Goal: Check status: Check status

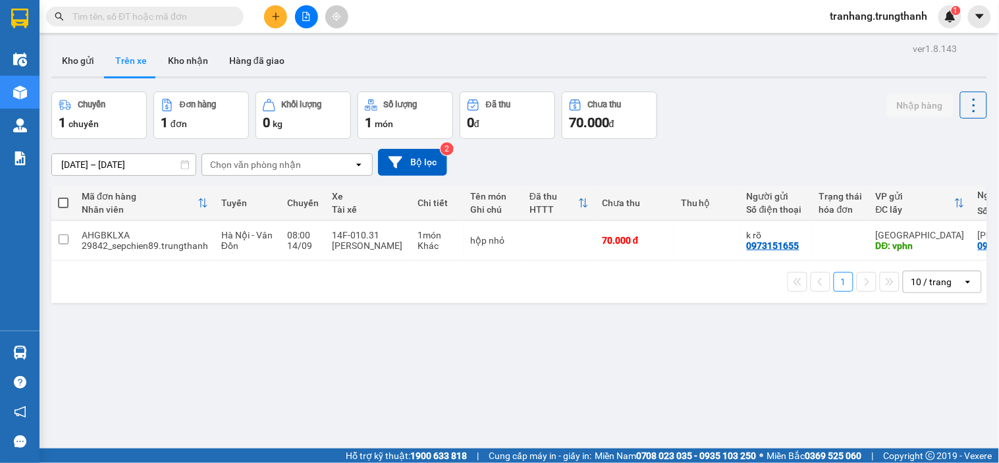
click at [80, 161] on input "[DATE] – [DATE]" at bounding box center [124, 164] width 144 height 21
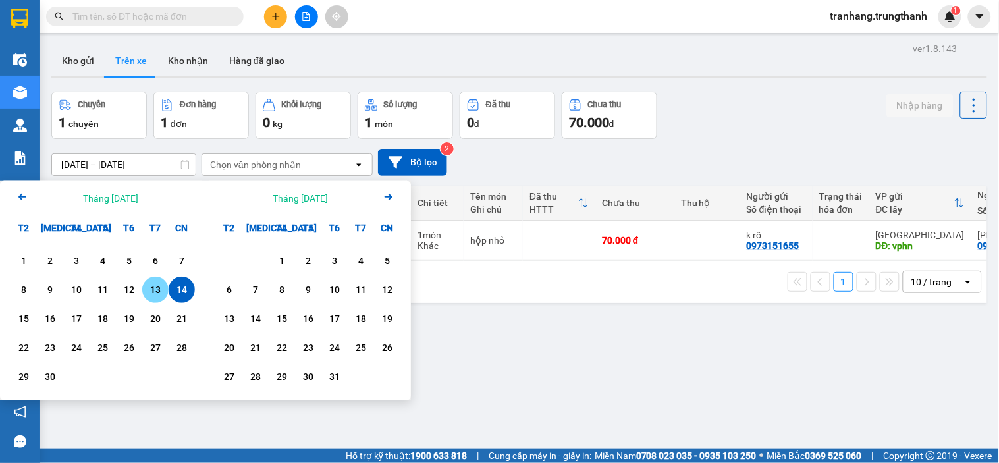
click at [154, 288] on div "13" at bounding box center [155, 290] width 18 height 16
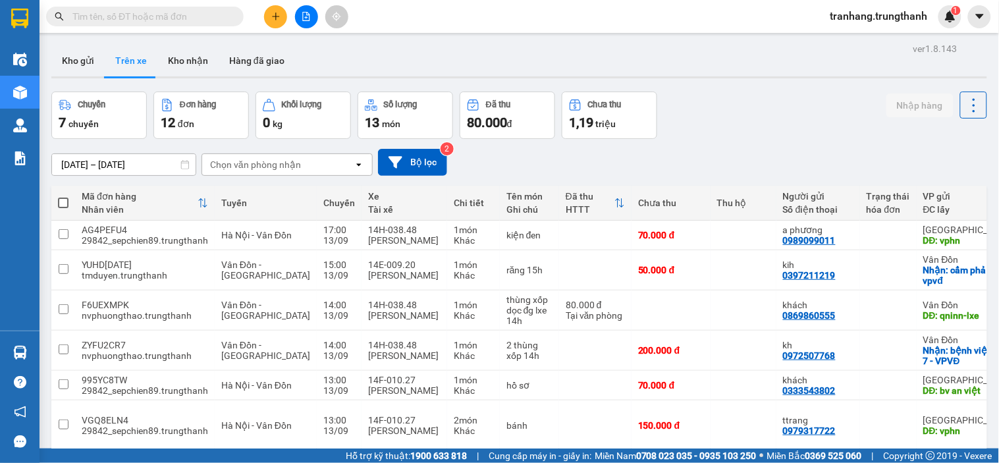
click at [75, 159] on input "[DATE] – [DATE]" at bounding box center [124, 164] width 144 height 21
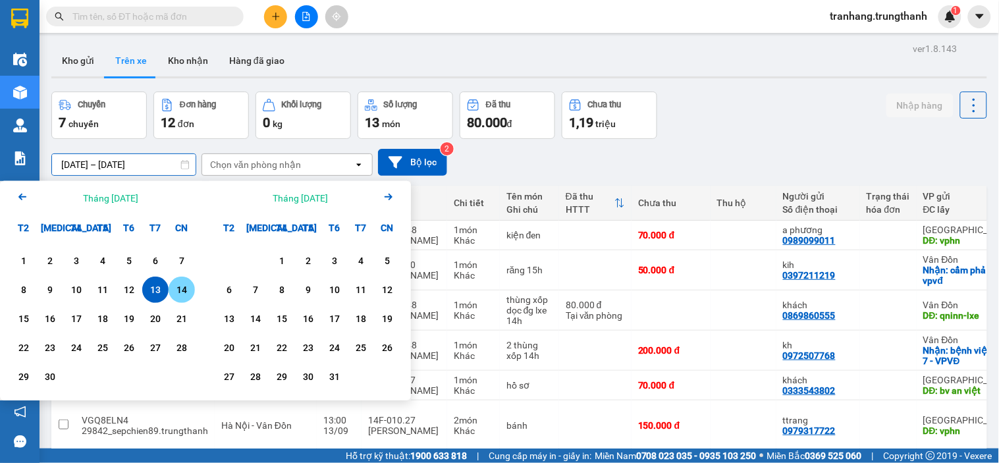
click at [185, 295] on div "14" at bounding box center [182, 290] width 18 height 16
click at [186, 295] on div "14" at bounding box center [182, 290] width 18 height 16
type input "[DATE] – [DATE]"
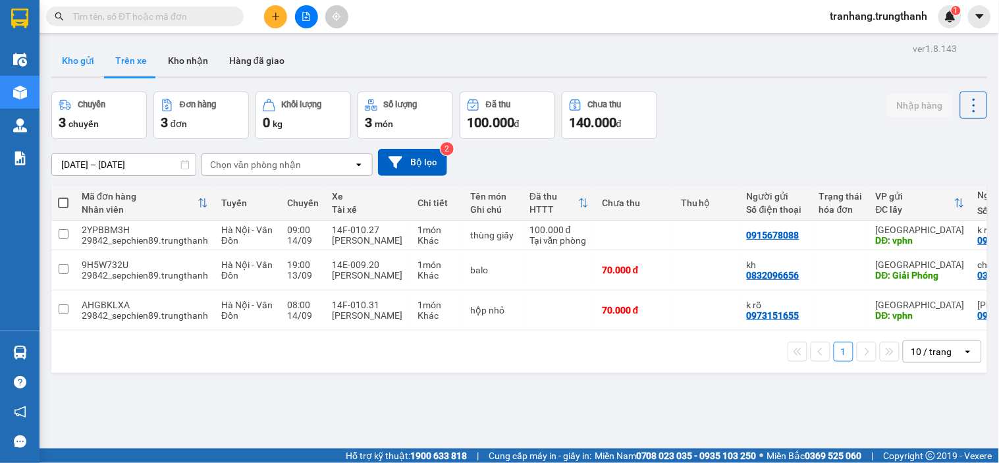
click at [76, 59] on button "Kho gửi" at bounding box center [77, 61] width 53 height 32
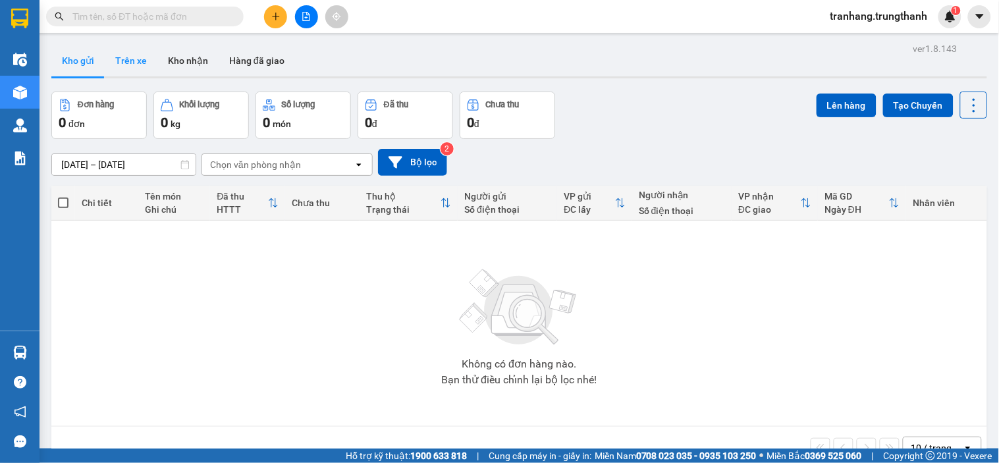
click at [132, 66] on button "Trên xe" at bounding box center [131, 61] width 53 height 32
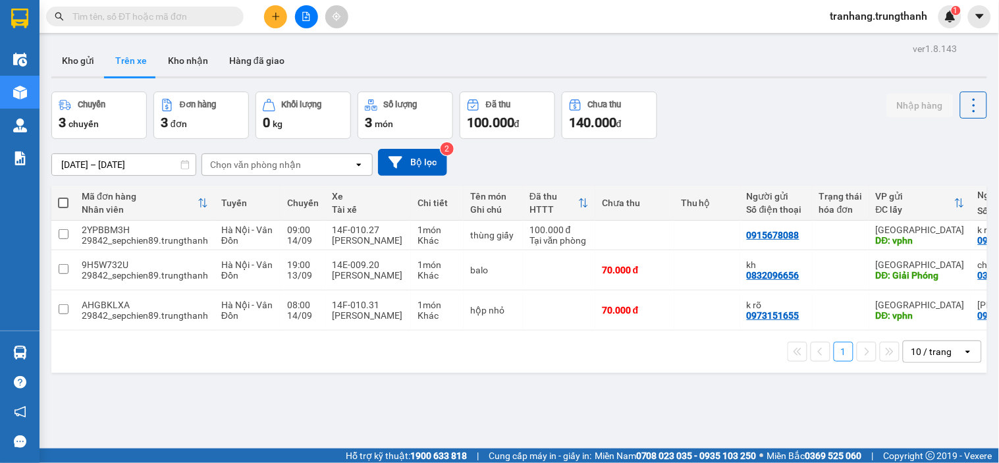
click at [79, 166] on input "[DATE] – [DATE]" at bounding box center [124, 164] width 144 height 21
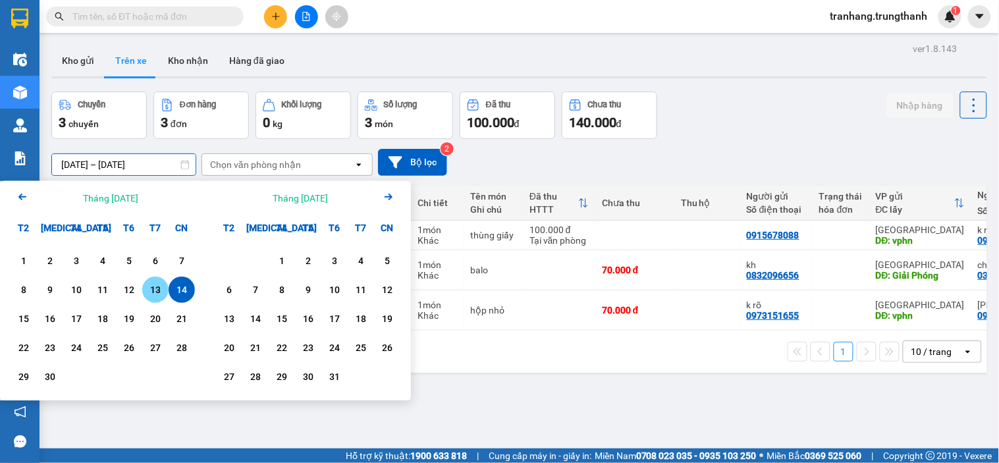
click at [156, 291] on div "13" at bounding box center [155, 290] width 18 height 16
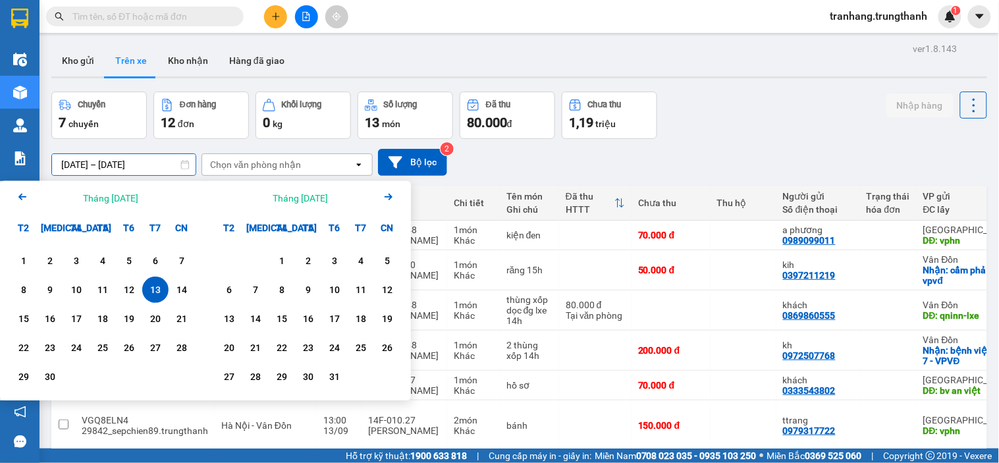
click at [90, 165] on input "[DATE] – [DATE]" at bounding box center [124, 164] width 144 height 21
click at [181, 292] on div "14" at bounding box center [182, 290] width 18 height 16
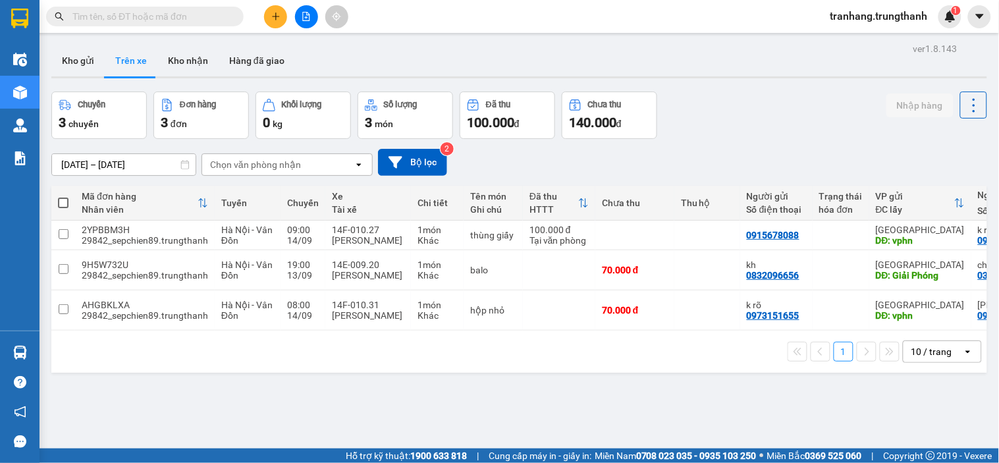
click at [80, 167] on input "[DATE] – [DATE]" at bounding box center [124, 164] width 144 height 21
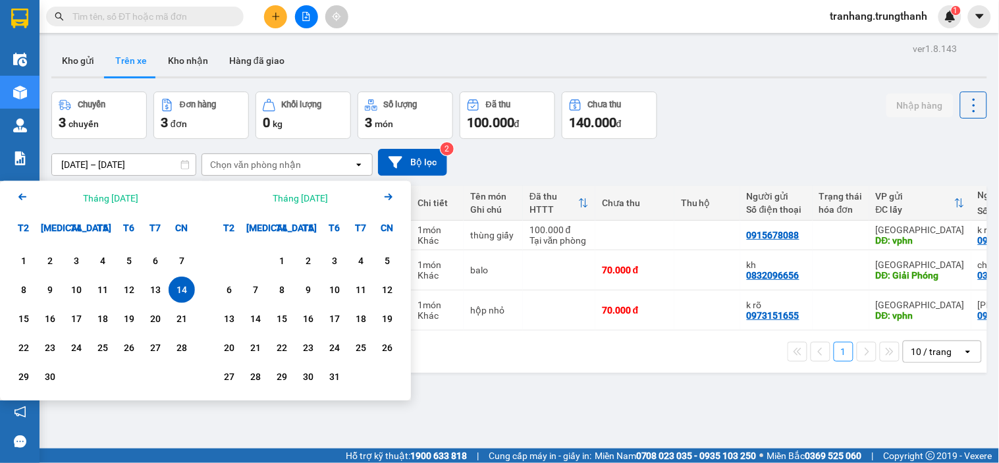
click at [188, 290] on div "14" at bounding box center [182, 290] width 18 height 16
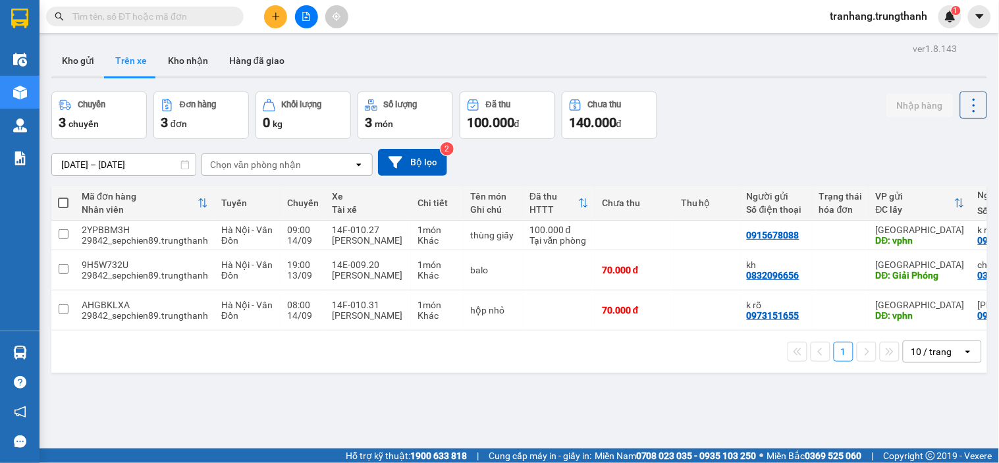
click at [77, 168] on input "[DATE] – [DATE]" at bounding box center [124, 164] width 144 height 21
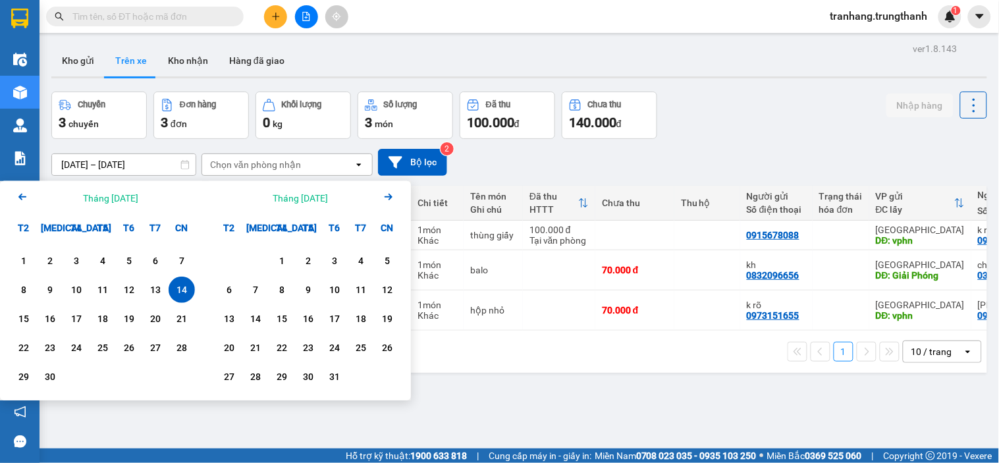
click at [176, 293] on div "14" at bounding box center [182, 290] width 18 height 16
type input "[DATE] – [DATE]"
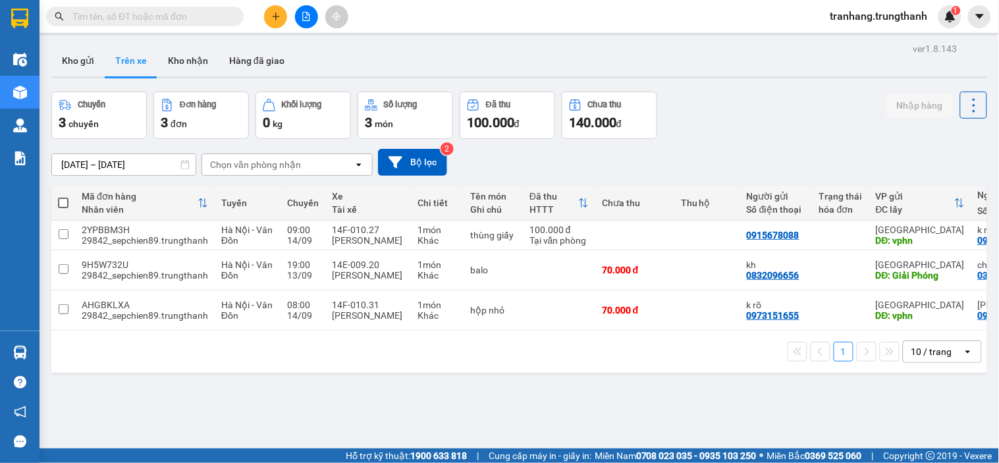
click at [82, 160] on input "[DATE] – [DATE]" at bounding box center [124, 164] width 144 height 21
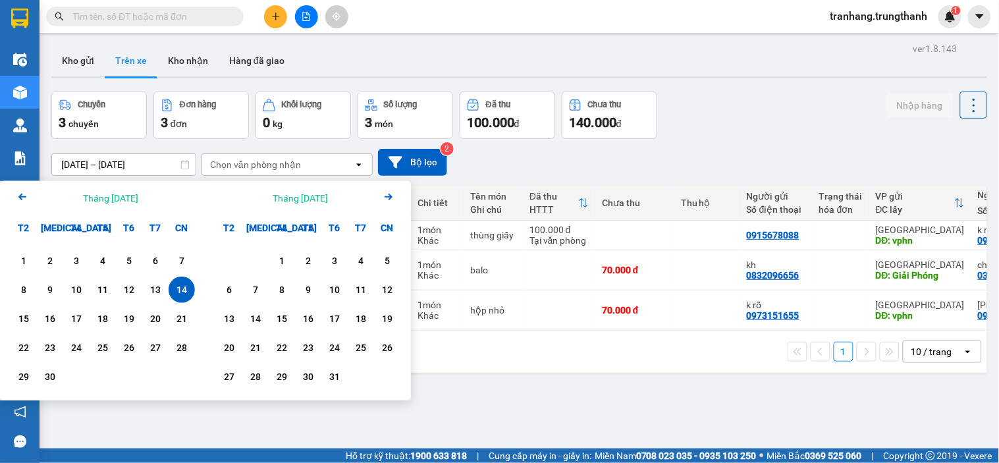
click at [177, 291] on div "14" at bounding box center [182, 290] width 18 height 16
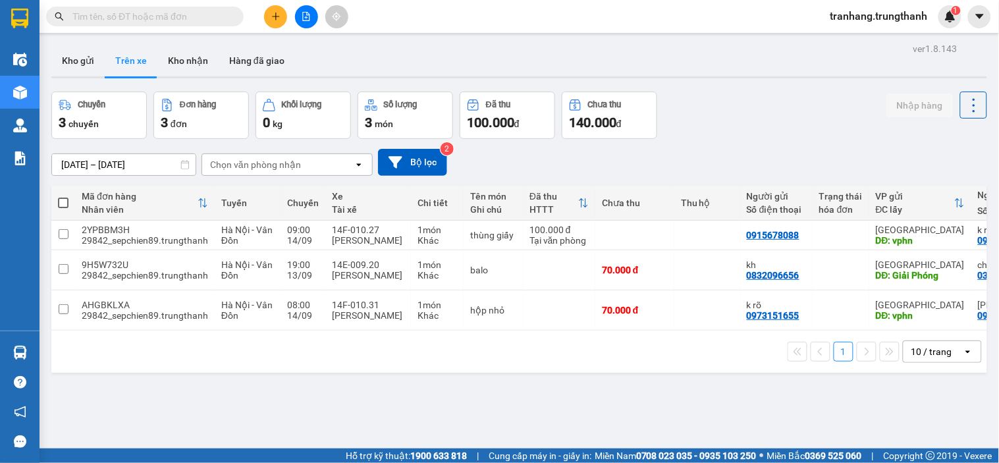
click at [71, 165] on input "[DATE] – [DATE]" at bounding box center [124, 164] width 144 height 21
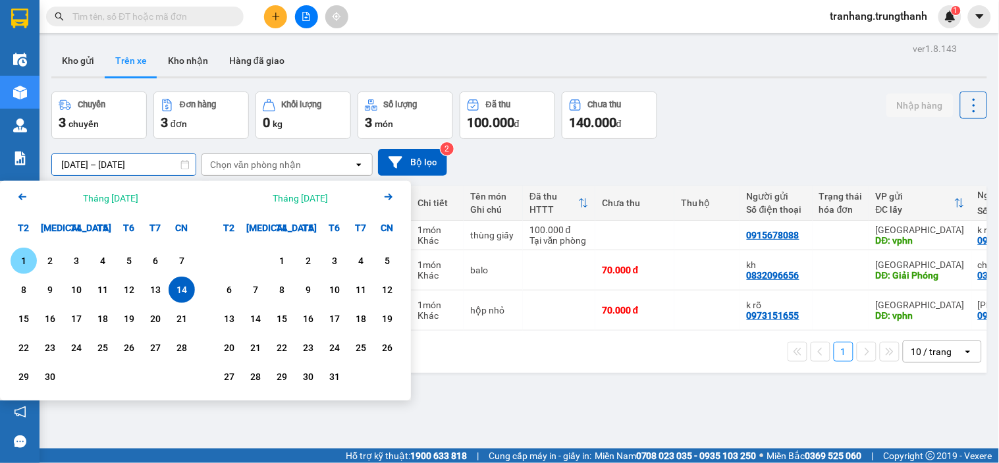
click at [23, 259] on div "1" at bounding box center [23, 261] width 18 height 16
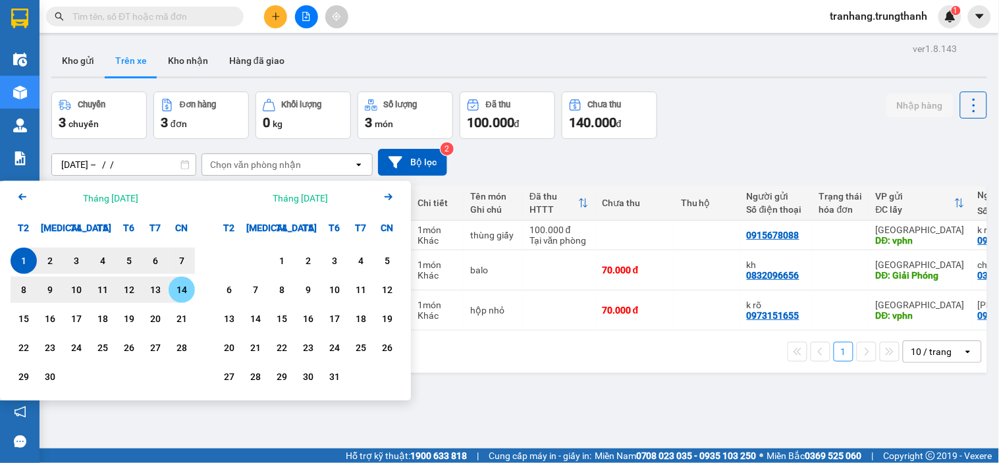
click at [188, 292] on div "14" at bounding box center [182, 290] width 18 height 16
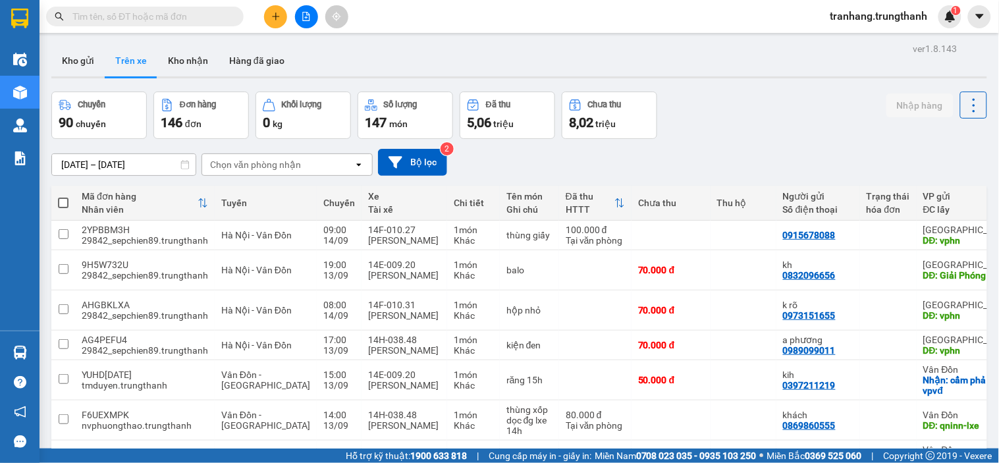
click at [80, 165] on input "01/09/2025 – 14/09/2025" at bounding box center [124, 164] width 144 height 21
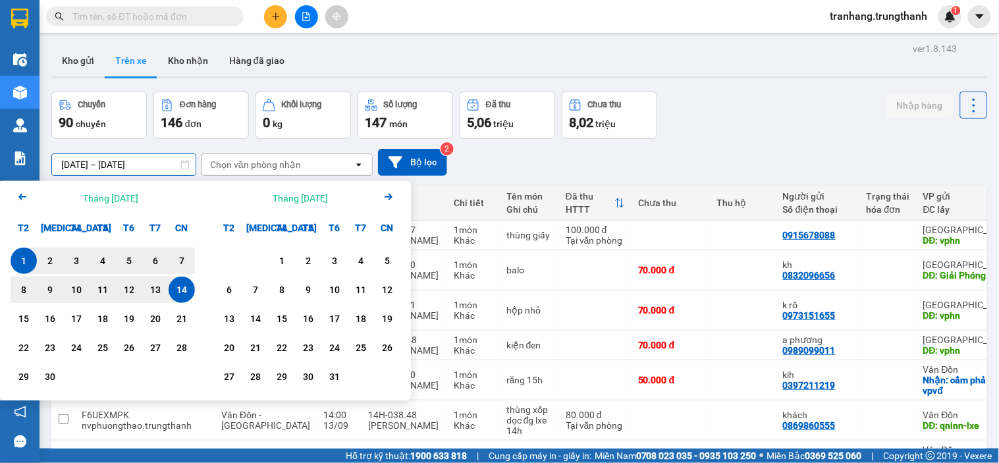
click at [181, 294] on div "14" at bounding box center [182, 290] width 18 height 16
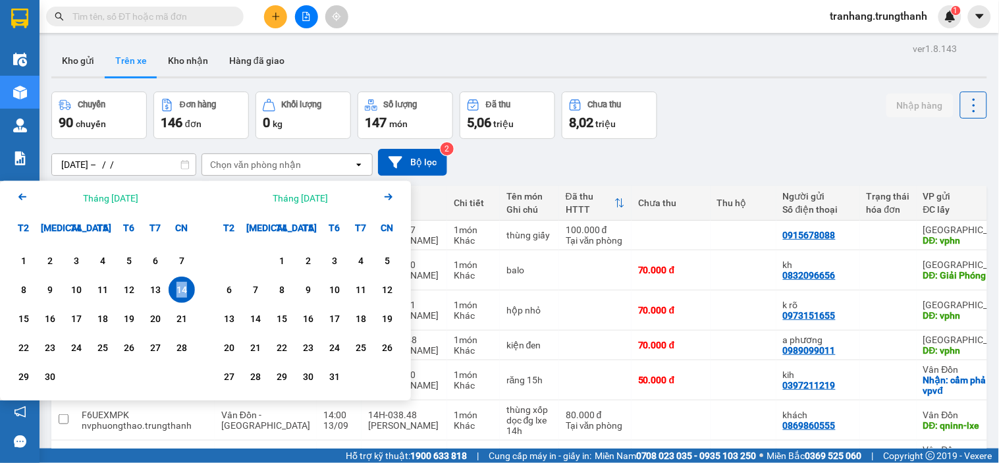
click at [181, 294] on div "14" at bounding box center [182, 290] width 18 height 16
type input "[DATE] – [DATE]"
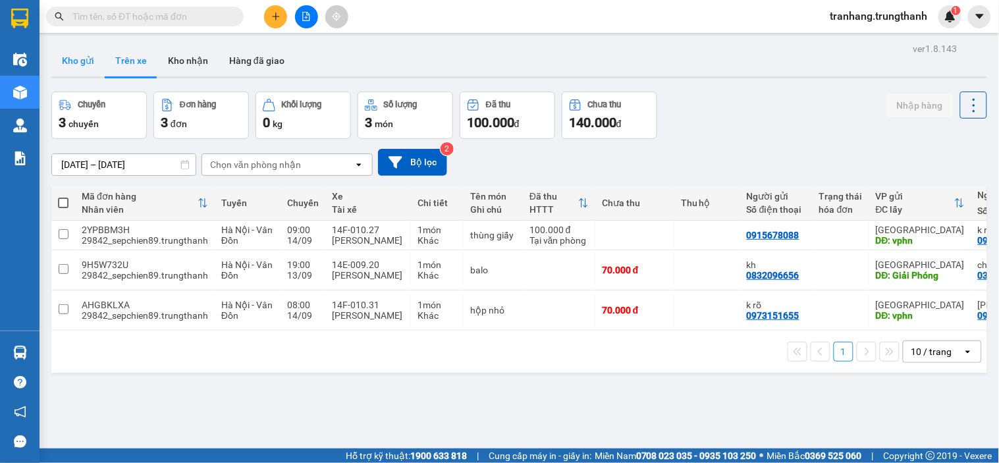
click at [77, 56] on button "Kho gửi" at bounding box center [77, 61] width 53 height 32
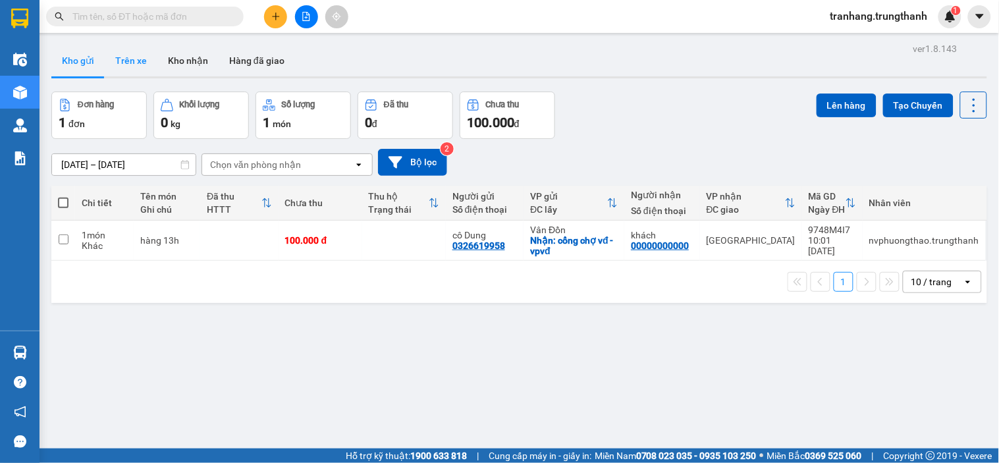
click at [136, 65] on button "Trên xe" at bounding box center [131, 61] width 53 height 32
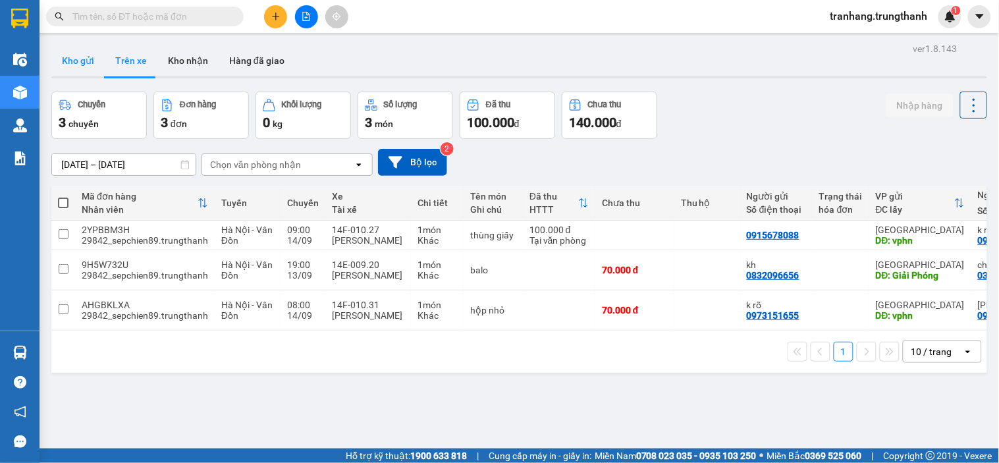
click at [71, 60] on button "Kho gửi" at bounding box center [77, 61] width 53 height 32
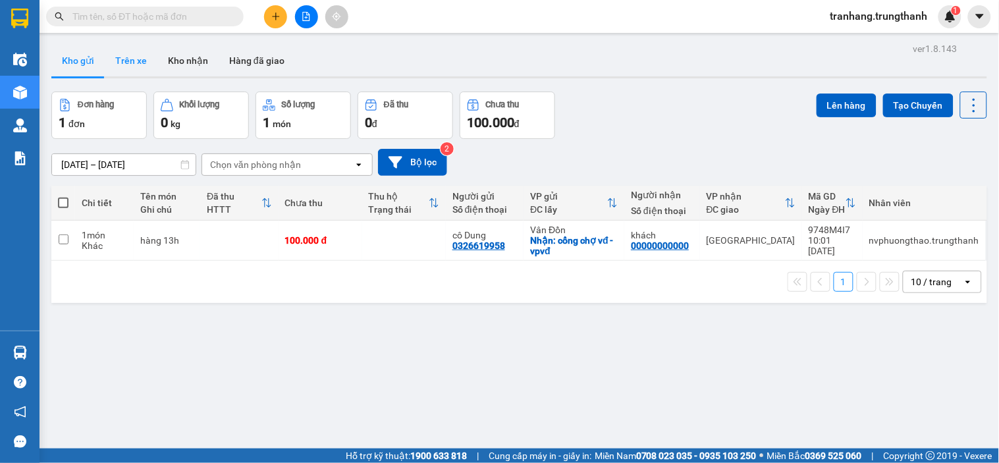
click at [133, 67] on button "Trên xe" at bounding box center [131, 61] width 53 height 32
